Goal: Task Accomplishment & Management: Use online tool/utility

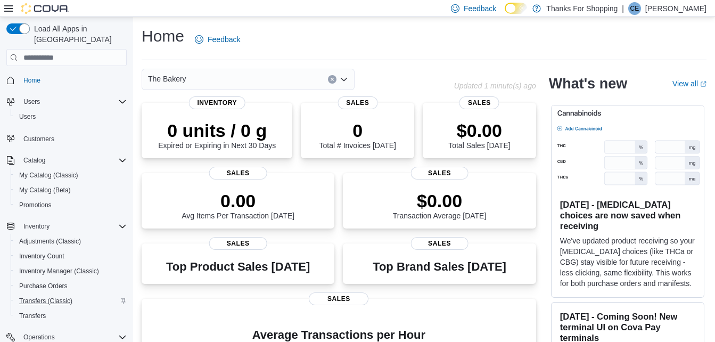
scroll to position [118, 0]
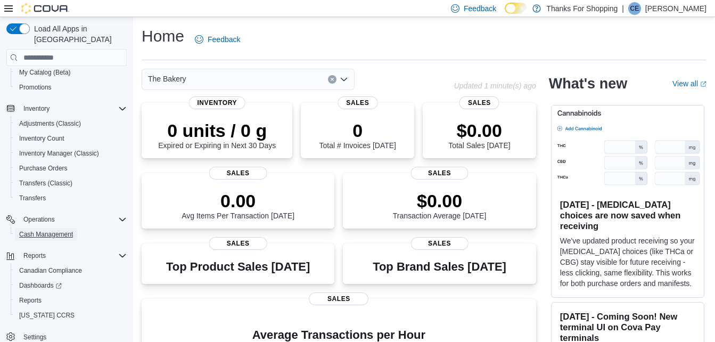
drag, startPoint x: 58, startPoint y: 226, endPoint x: 235, endPoint y: 197, distance: 179.0
click at [58, 230] on span "Cash Management" at bounding box center [46, 234] width 54 height 9
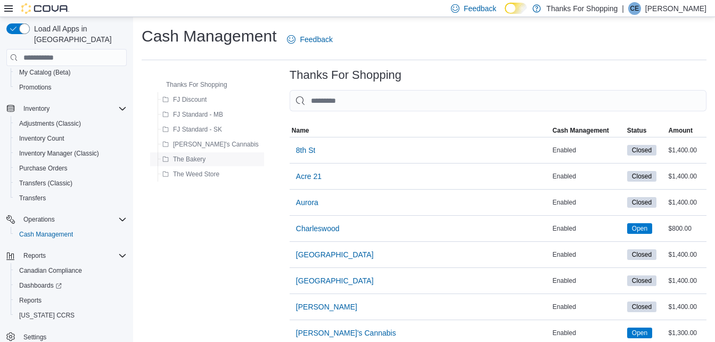
click at [205, 159] on span "The Bakery" at bounding box center [189, 159] width 32 height 9
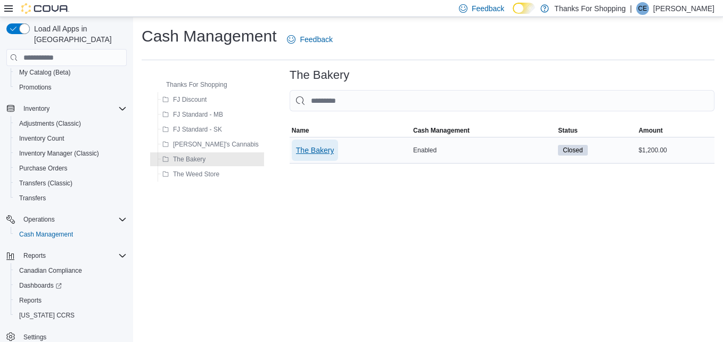
click at [296, 151] on span "The Bakery" at bounding box center [315, 150] width 38 height 11
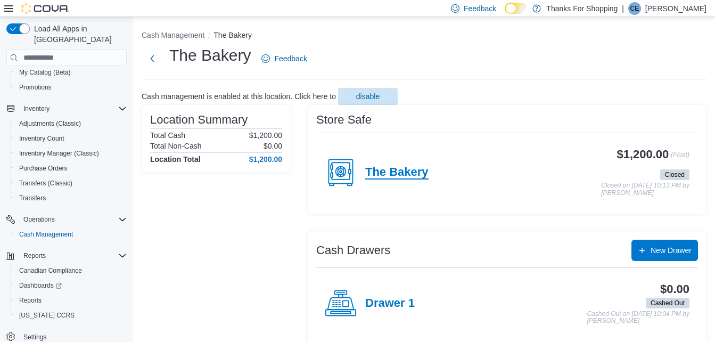
click at [398, 174] on h4 "The Bakery" at bounding box center [396, 173] width 63 height 14
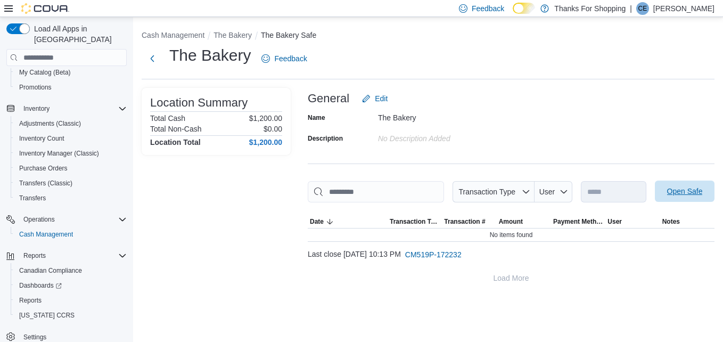
click at [701, 192] on span "Open Safe" at bounding box center [685, 191] width 36 height 11
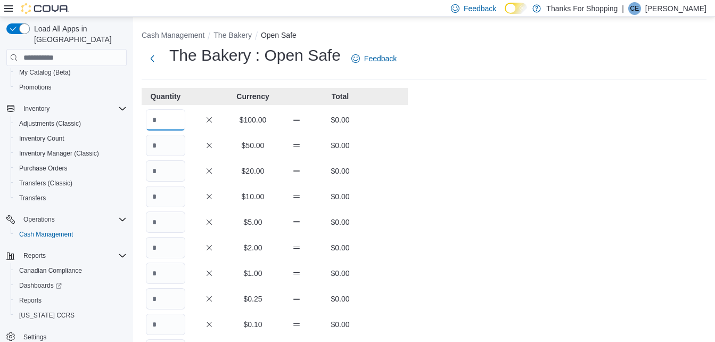
click at [170, 119] on input "Quantity" at bounding box center [165, 119] width 39 height 21
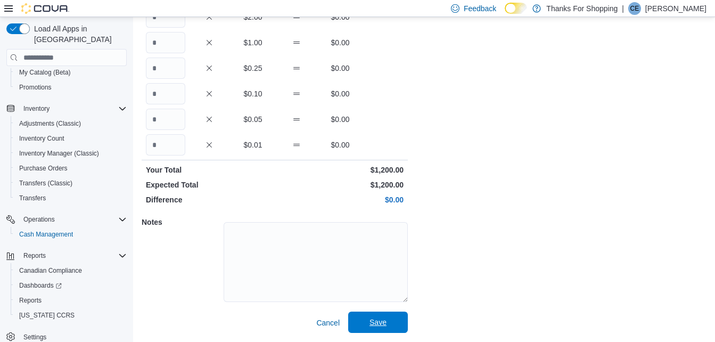
type input "**"
drag, startPoint x: 373, startPoint y: 323, endPoint x: 401, endPoint y: 289, distance: 44.2
click at [373, 323] on span "Save" at bounding box center [377, 322] width 17 height 11
